Goal: Find specific fact: Find specific fact

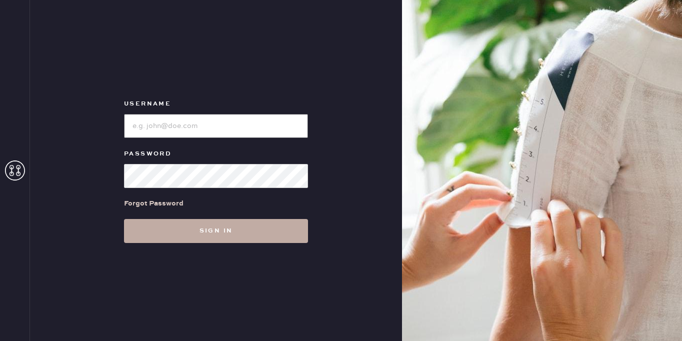
type input "[EMAIL_ADDRESS][DOMAIN_NAME]"
click at [198, 233] on button "Sign in" at bounding box center [216, 231] width 184 height 24
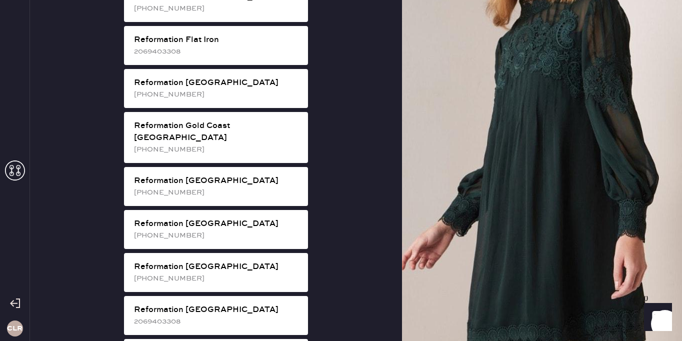
scroll to position [831, 0]
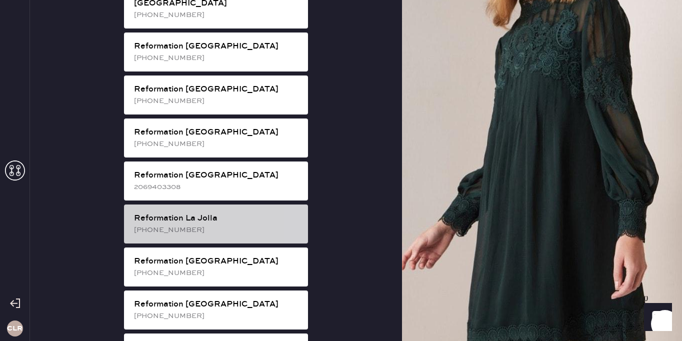
click at [253, 225] on div "[PHONE_NUMBER]" at bounding box center [217, 230] width 166 height 11
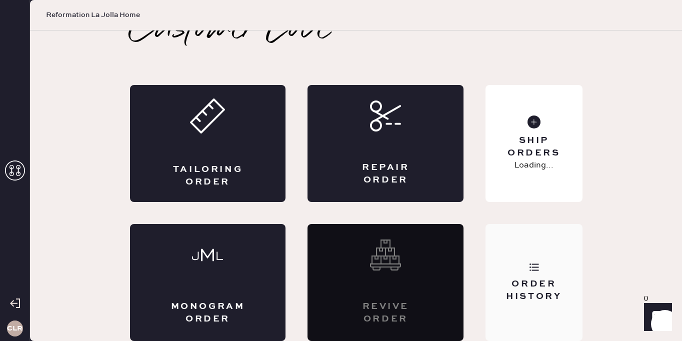
click at [520, 255] on div "Order History" at bounding box center [534, 282] width 97 height 117
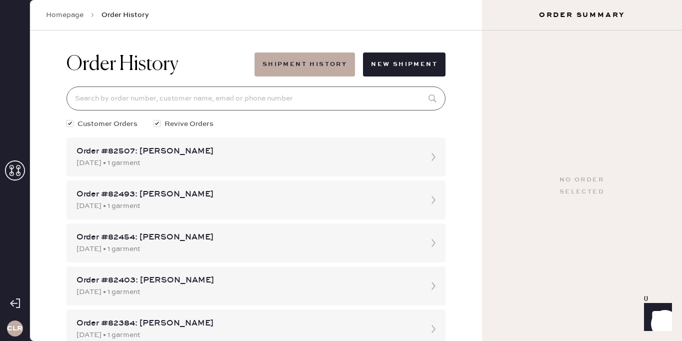
click at [237, 98] on input at bounding box center [256, 99] width 379 height 24
paste input "[EMAIL_ADDRESS][DOMAIN_NAME]"
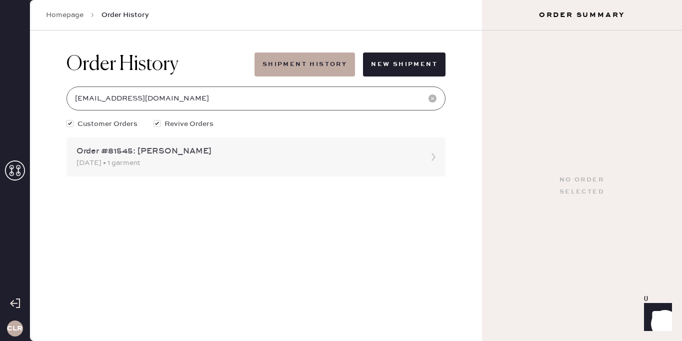
type input "[EMAIL_ADDRESS][DOMAIN_NAME]"
click at [248, 151] on div "Order #81545: [PERSON_NAME]" at bounding box center [247, 152] width 341 height 12
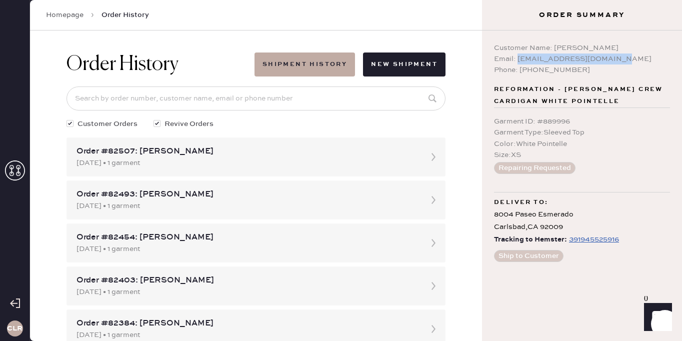
drag, startPoint x: 517, startPoint y: 58, endPoint x: 622, endPoint y: 58, distance: 105.1
click at [622, 58] on div "Email: [EMAIL_ADDRESS][DOMAIN_NAME]" at bounding box center [582, 59] width 176 height 11
copy div "[EMAIL_ADDRESS][DOMAIN_NAME]"
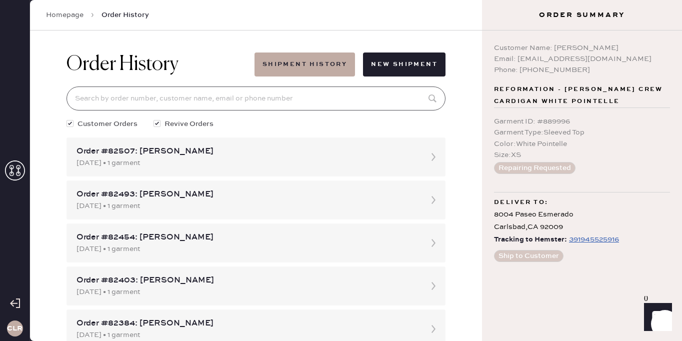
click at [177, 96] on input at bounding box center [256, 99] width 379 height 24
paste input "[EMAIL_ADDRESS][DOMAIN_NAME]"
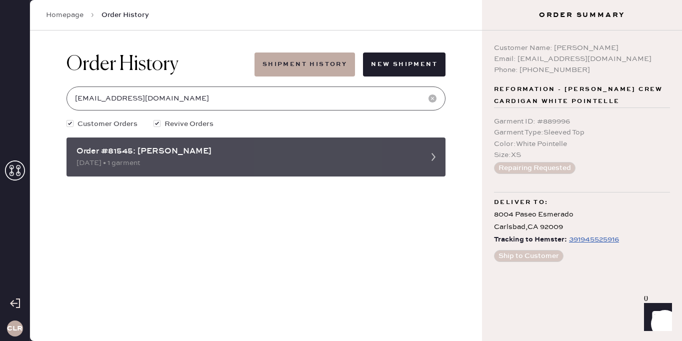
type input "[EMAIL_ADDRESS][DOMAIN_NAME]"
click at [212, 154] on div "Order #81545: [PERSON_NAME]" at bounding box center [247, 152] width 341 height 12
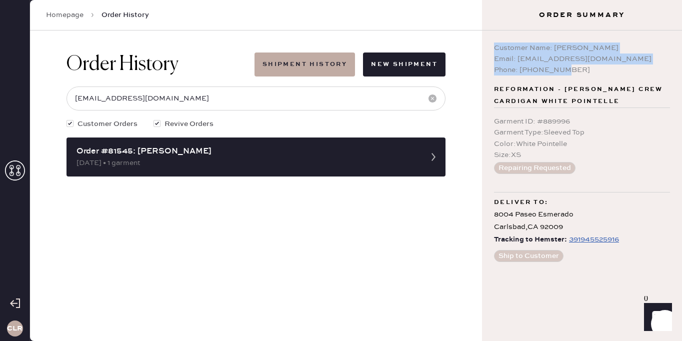
drag, startPoint x: 495, startPoint y: 46, endPoint x: 572, endPoint y: 71, distance: 80.8
click at [572, 71] on div "Customer Name: [PERSON_NAME] Email: [EMAIL_ADDRESS][DOMAIN_NAME] Phone: [PHONE_…" at bounding box center [582, 59] width 176 height 33
copy div "Customer Name: [PERSON_NAME] Email: [EMAIL_ADDRESS][DOMAIN_NAME] Phone: [PHONE_…"
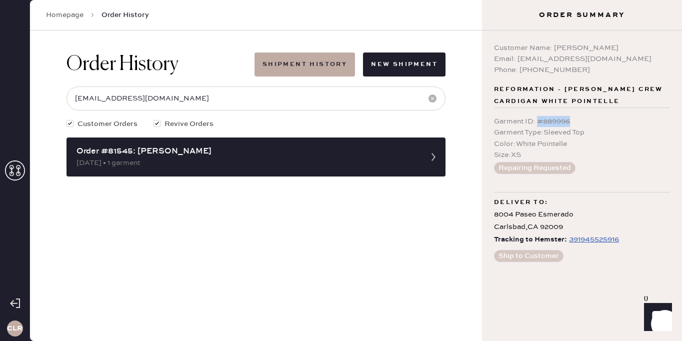
drag, startPoint x: 538, startPoint y: 122, endPoint x: 581, endPoint y: 122, distance: 43.5
click at [581, 122] on div "Garment ID : # 889996" at bounding box center [582, 121] width 176 height 11
copy div "# 889996"
